Goal: Information Seeking & Learning: Learn about a topic

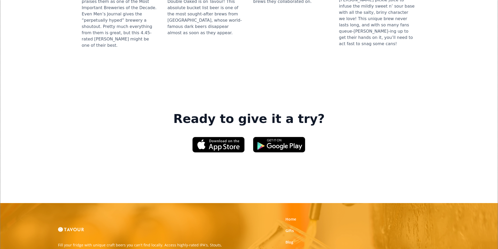
scroll to position [758, 0]
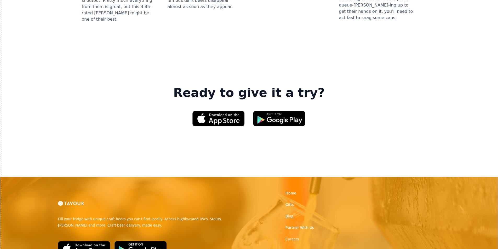
click at [289, 214] on link "Blog" at bounding box center [290, 216] width 8 height 5
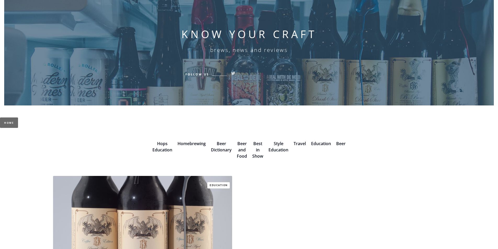
scroll to position [78, 0]
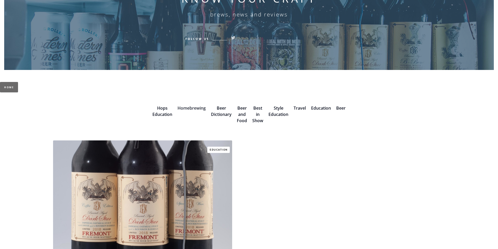
click at [197, 109] on link "Homebrewing" at bounding box center [192, 108] width 28 height 6
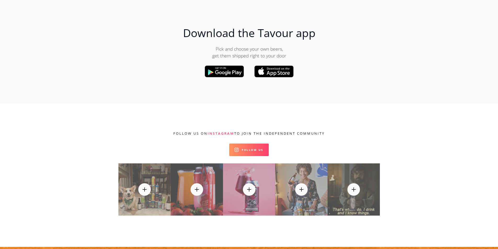
scroll to position [314, 0]
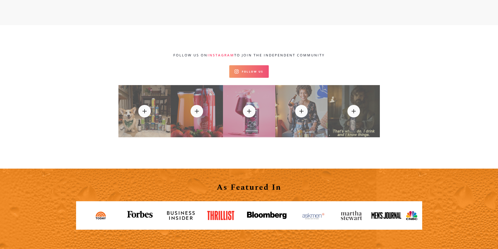
click at [266, 69] on link "Follow Us" at bounding box center [248, 71] width 39 height 13
